Goal: Information Seeking & Learning: Understand process/instructions

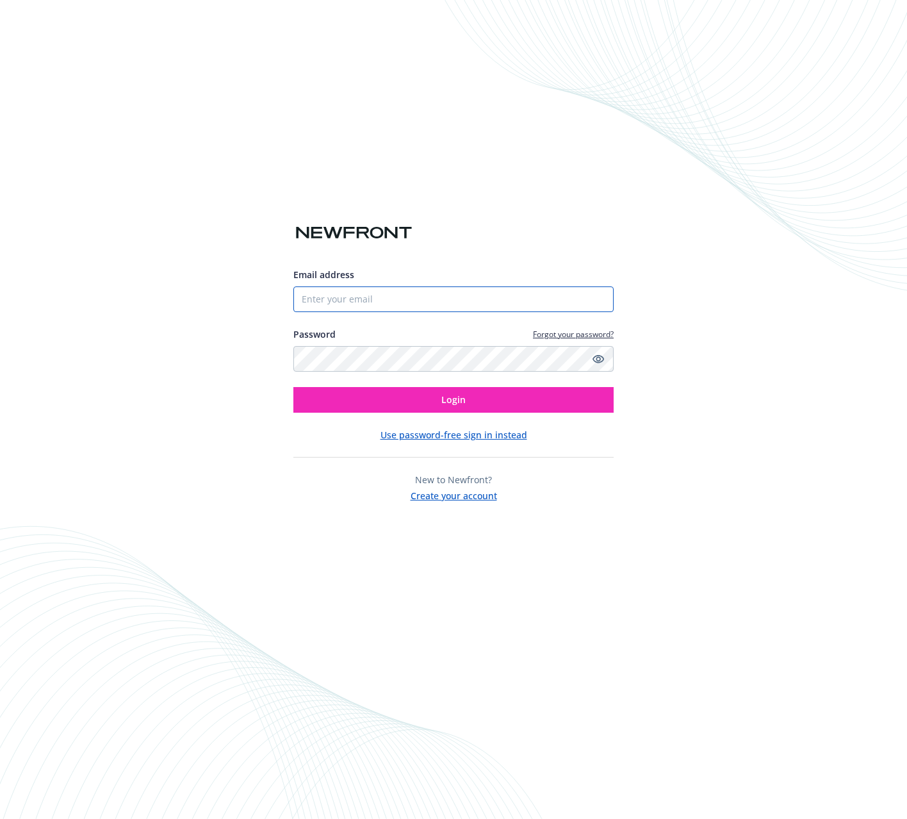
click at [516, 297] on input "Email address" at bounding box center [453, 299] width 320 height 26
click at [0, 818] on com-1password-button at bounding box center [0, 819] width 0 height 0
click at [463, 299] on input "Email address" at bounding box center [453, 299] width 320 height 26
type input "[EMAIL_ADDRESS][DOMAIN_NAME]"
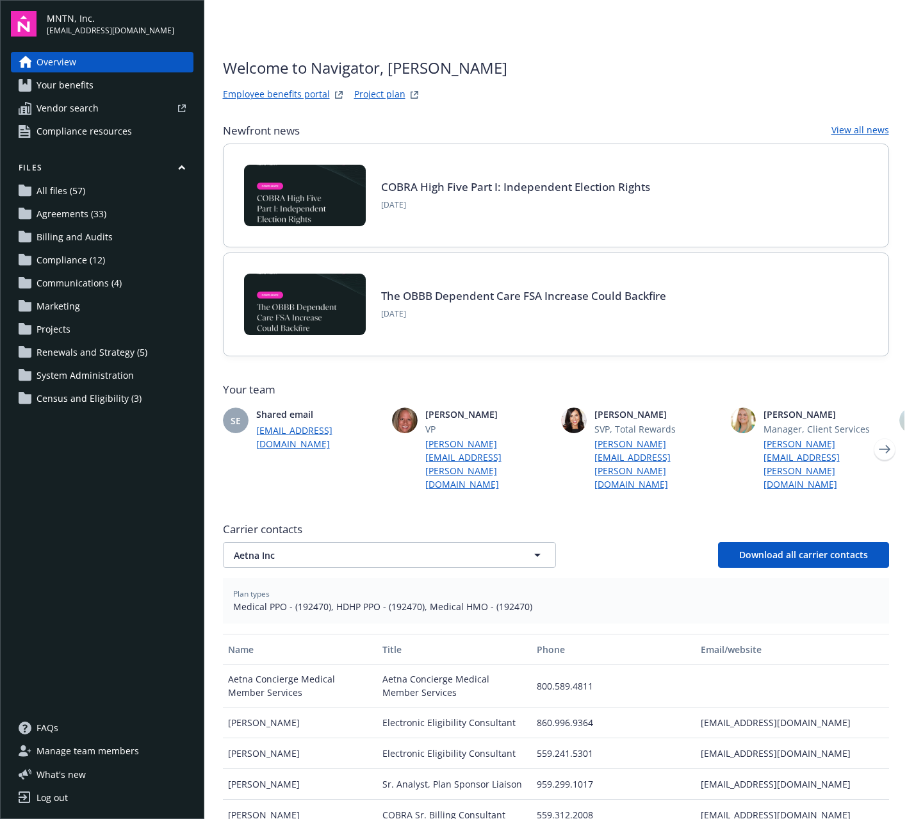
click at [473, 186] on link "COBRA High Five Part I: Independent Election Rights" at bounding box center [515, 186] width 269 height 15
click at [126, 129] on span "Compliance resources" at bounding box center [84, 131] width 95 height 21
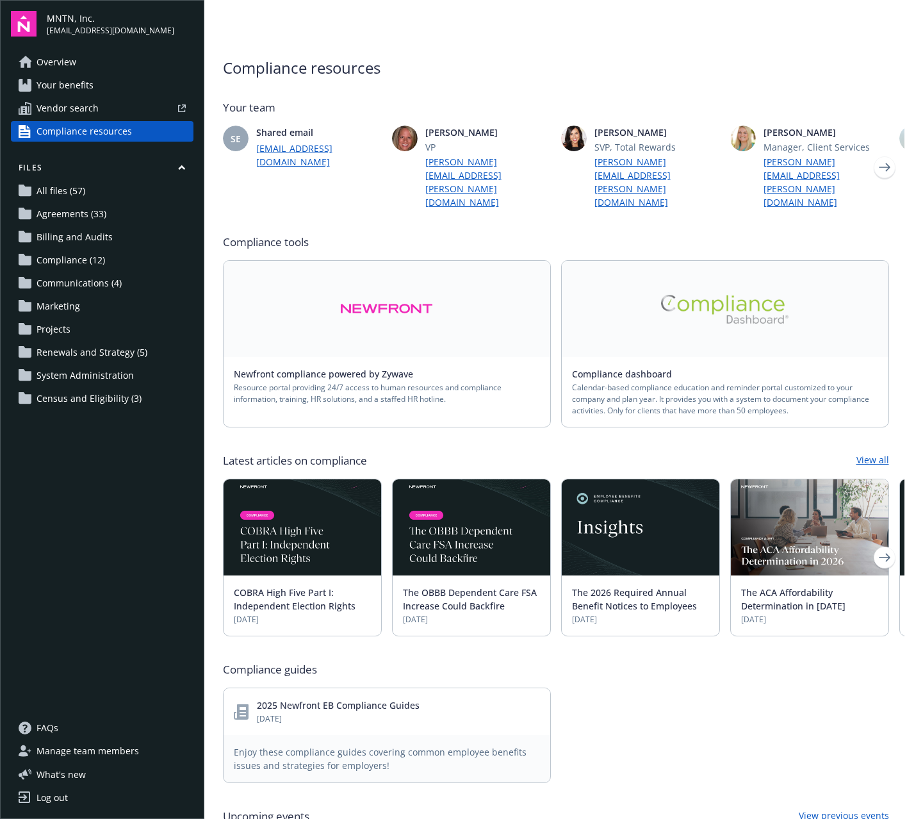
click at [738, 295] on img at bounding box center [725, 309] width 128 height 29
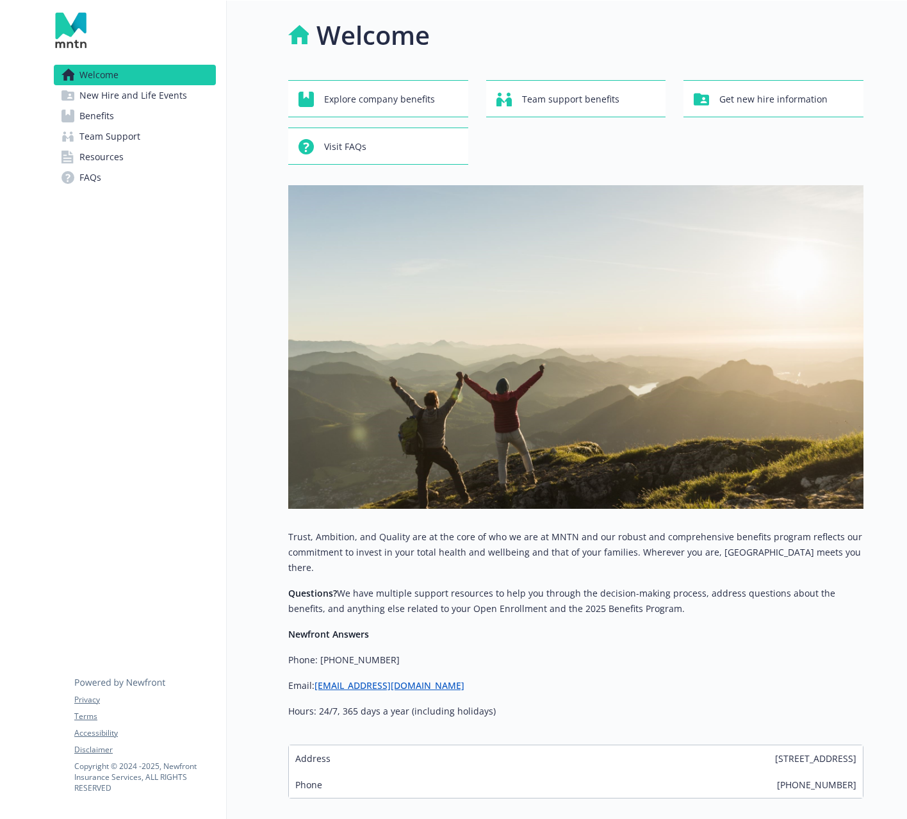
scroll to position [56, 0]
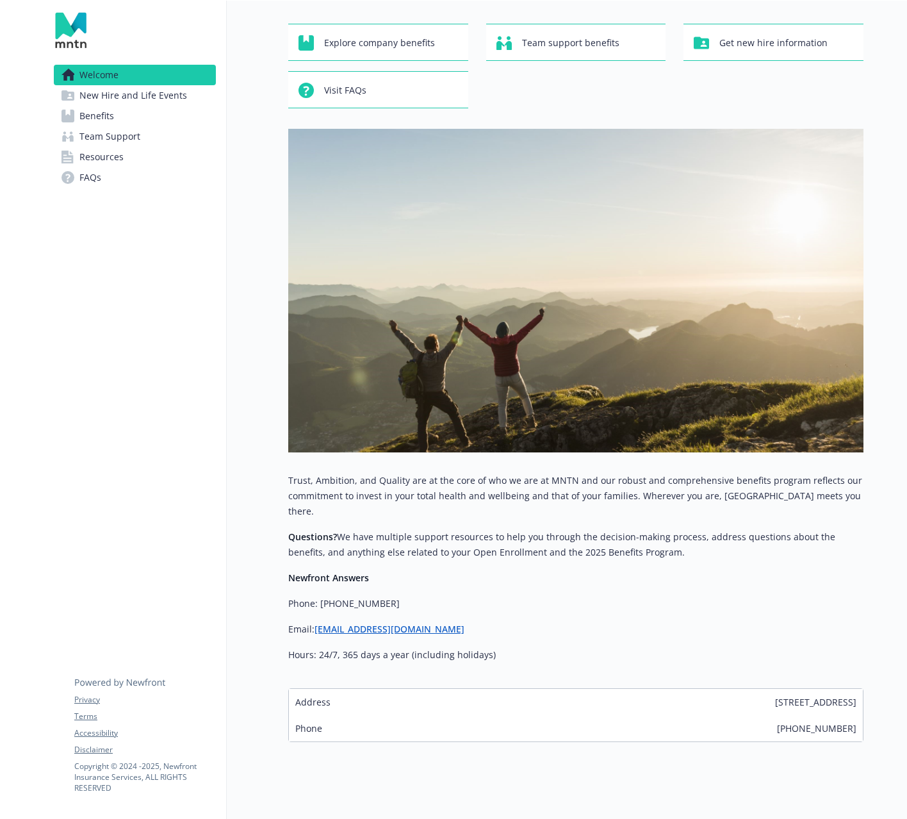
click at [133, 99] on span "New Hire and Life Events" at bounding box center [133, 95] width 108 height 21
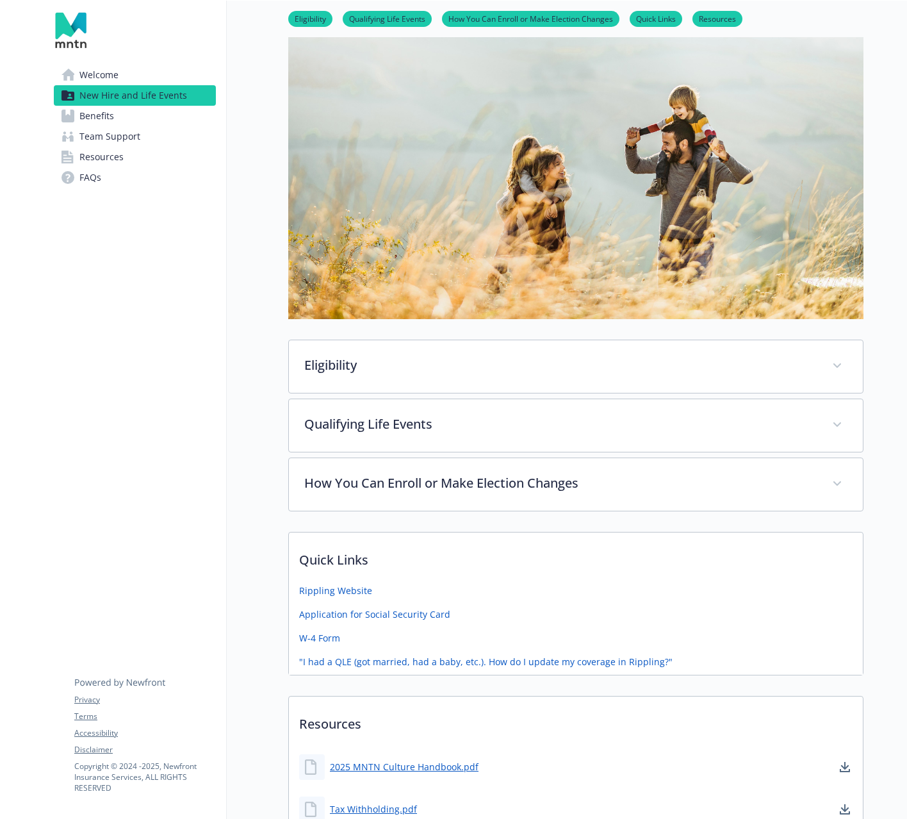
scroll to position [183, 0]
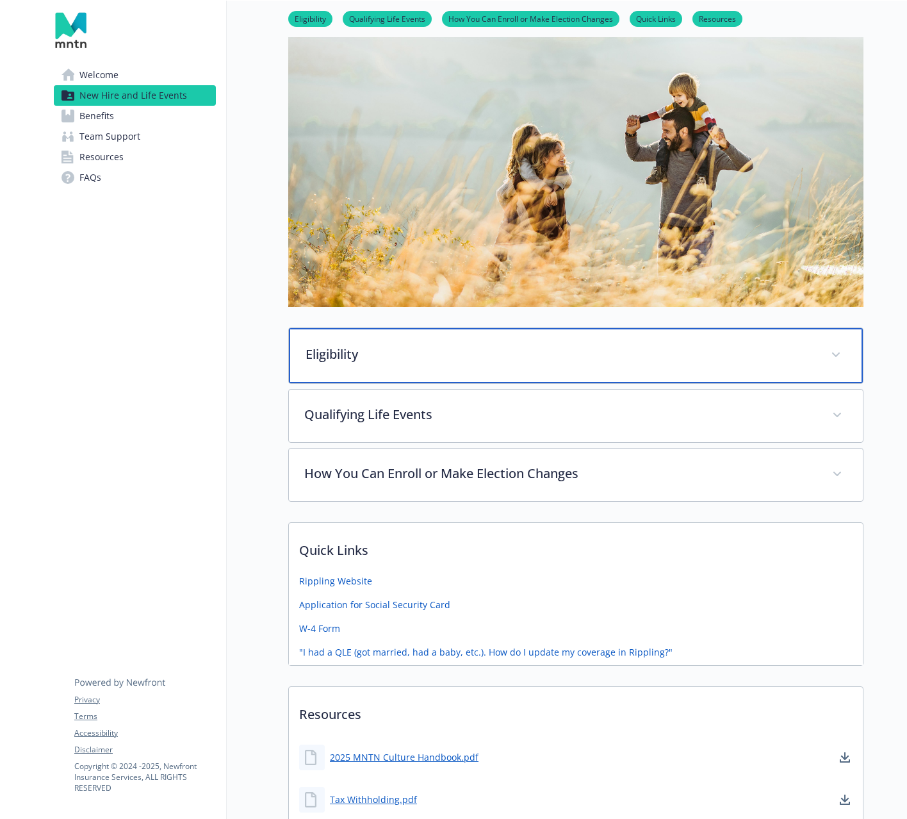
drag, startPoint x: 429, startPoint y: 362, endPoint x: 429, endPoint y: 407, distance: 45.5
click at [429, 363] on p "Eligibility" at bounding box center [561, 354] width 510 height 19
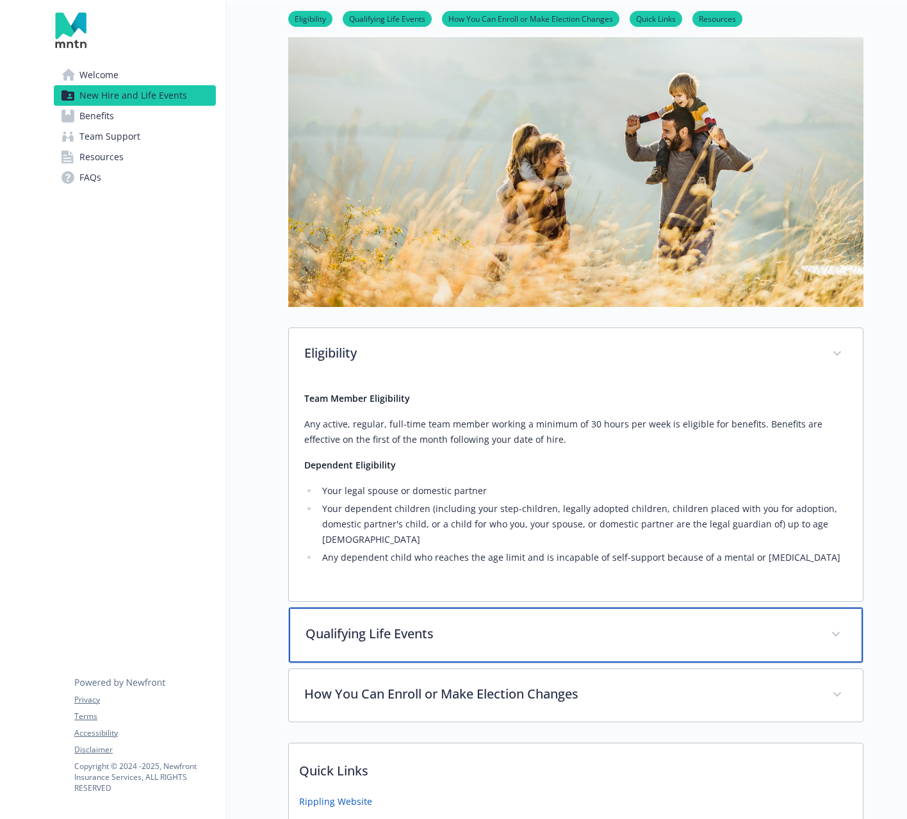
click at [509, 624] on p "Qualifying Life Events" at bounding box center [561, 633] width 510 height 19
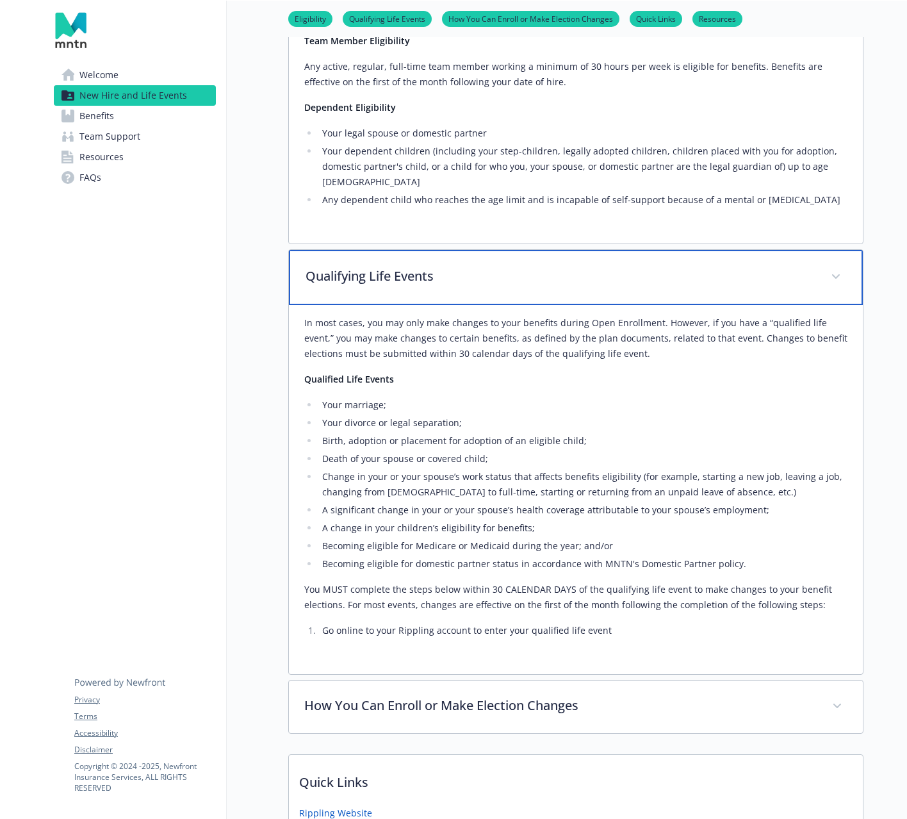
scroll to position [579, 0]
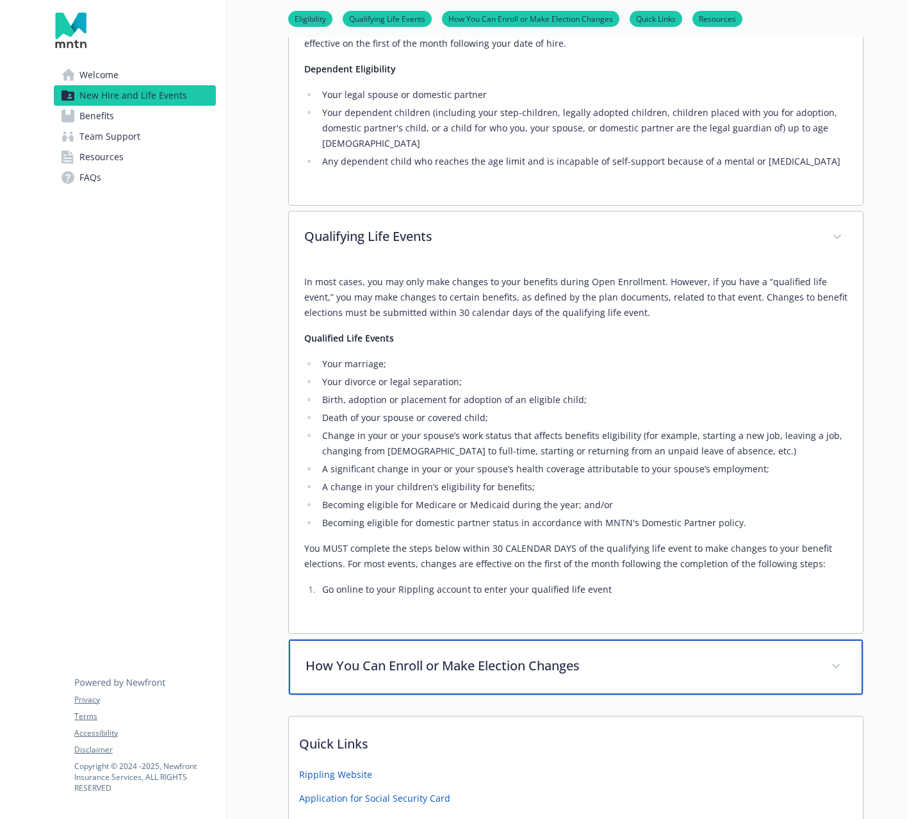
click at [602, 657] on p "How You Can Enroll or Make Election Changes" at bounding box center [561, 665] width 510 height 19
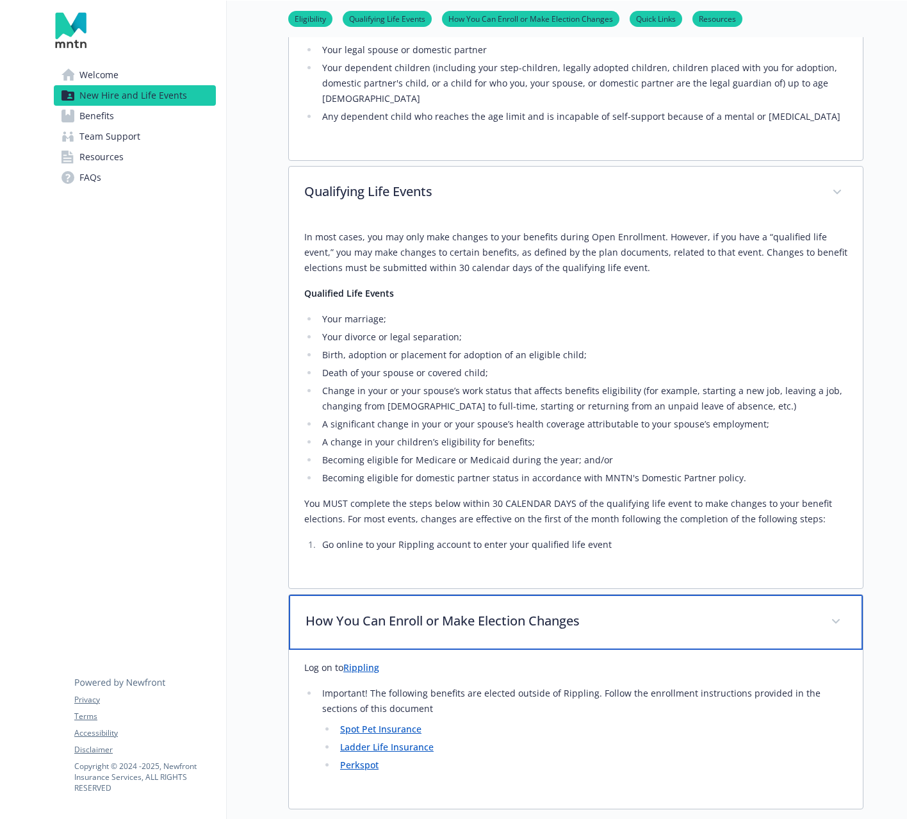
scroll to position [621, 0]
